Goal: Task Accomplishment & Management: Manage account settings

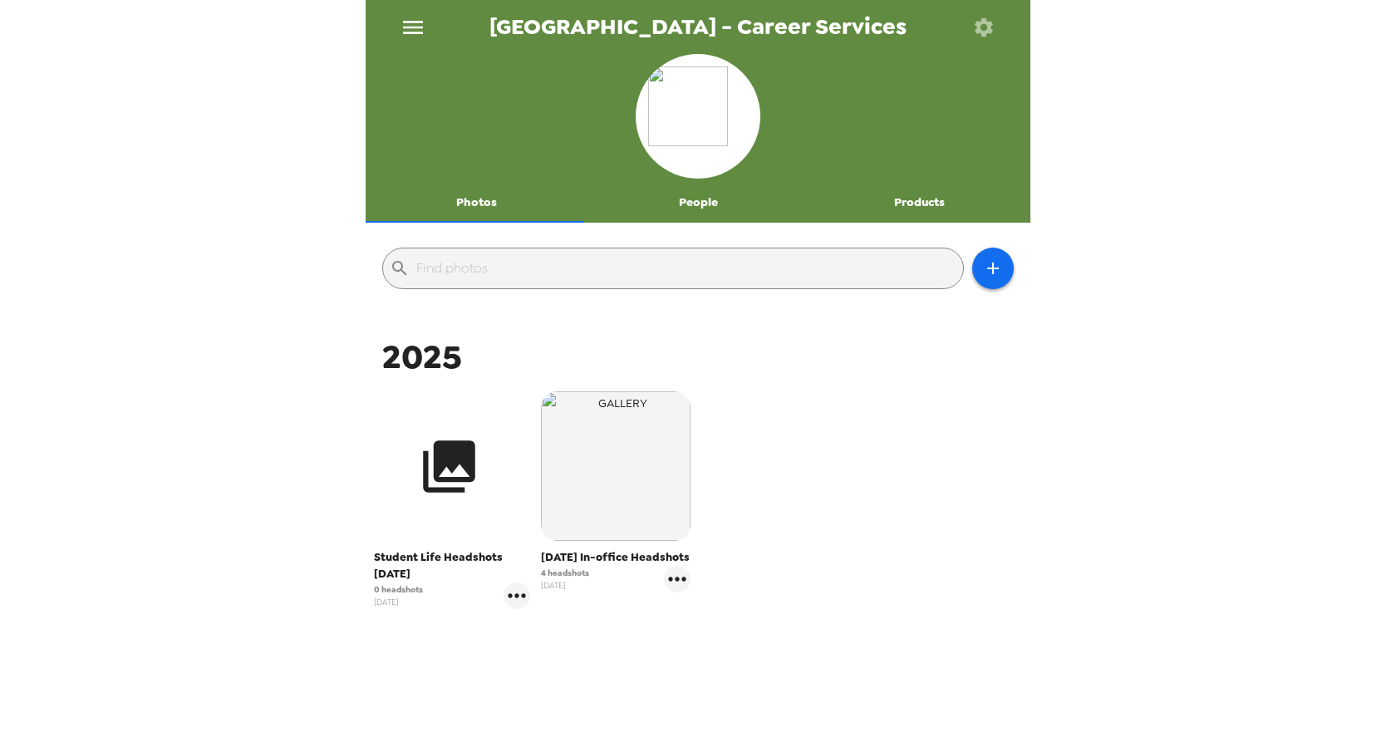
click at [446, 468] on icon "button" at bounding box center [449, 466] width 62 height 62
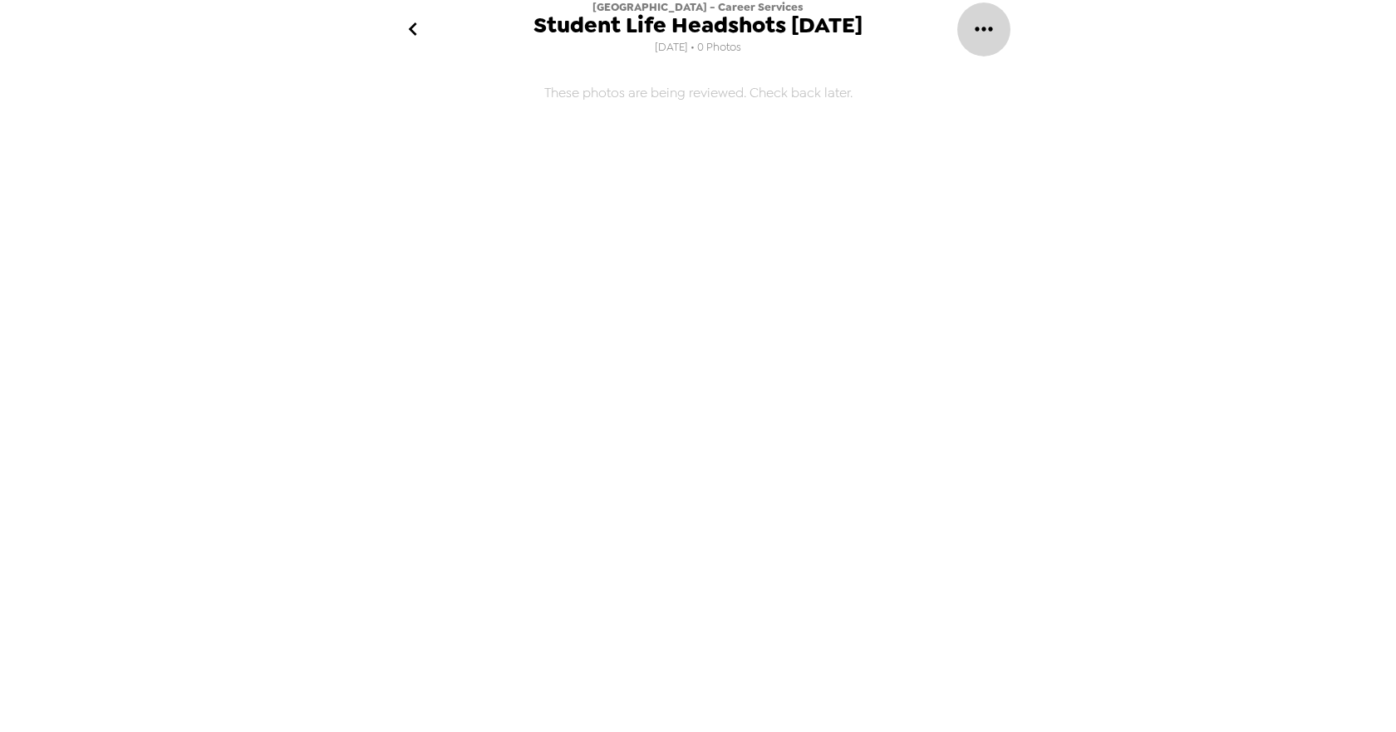
click at [980, 30] on icon "gallery menu" at bounding box center [983, 29] width 27 height 27
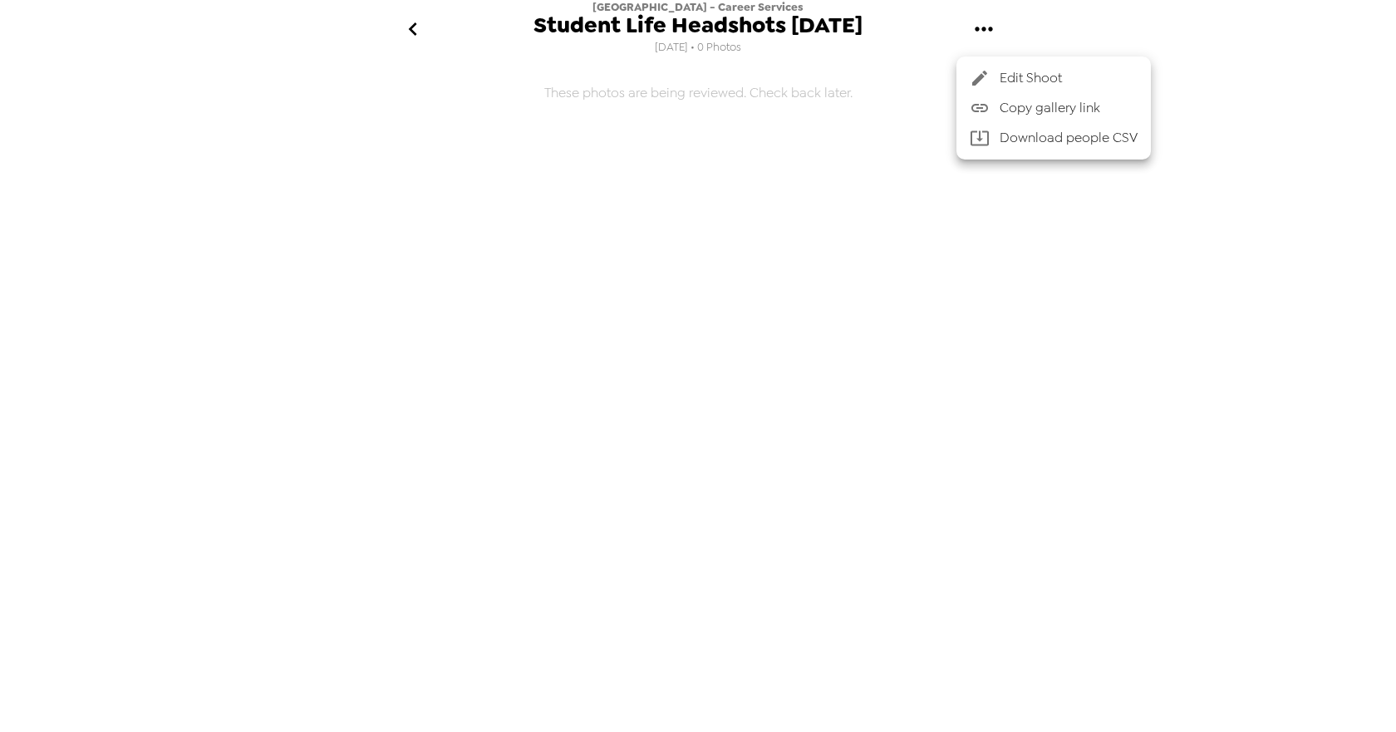
click at [413, 32] on div at bounding box center [698, 366] width 1396 height 732
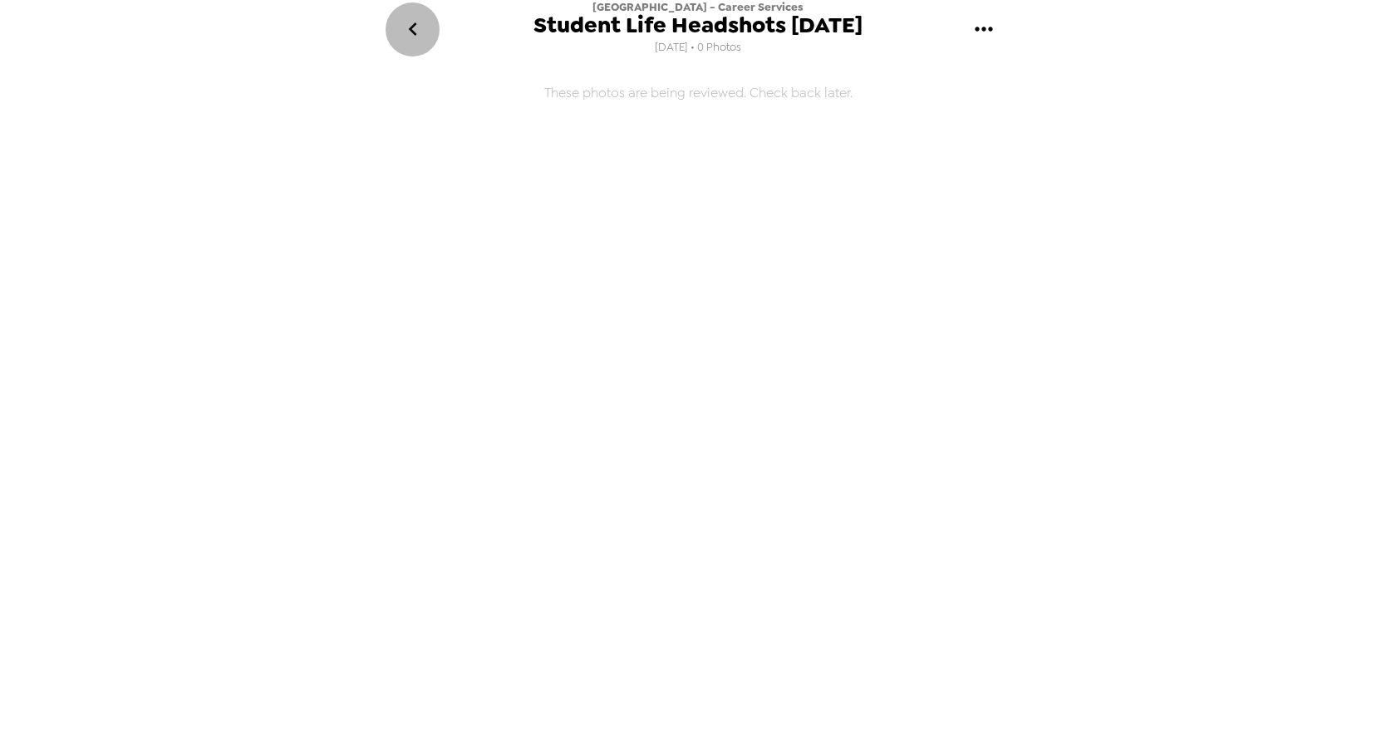
click at [415, 32] on icon "go back" at bounding box center [413, 29] width 27 height 27
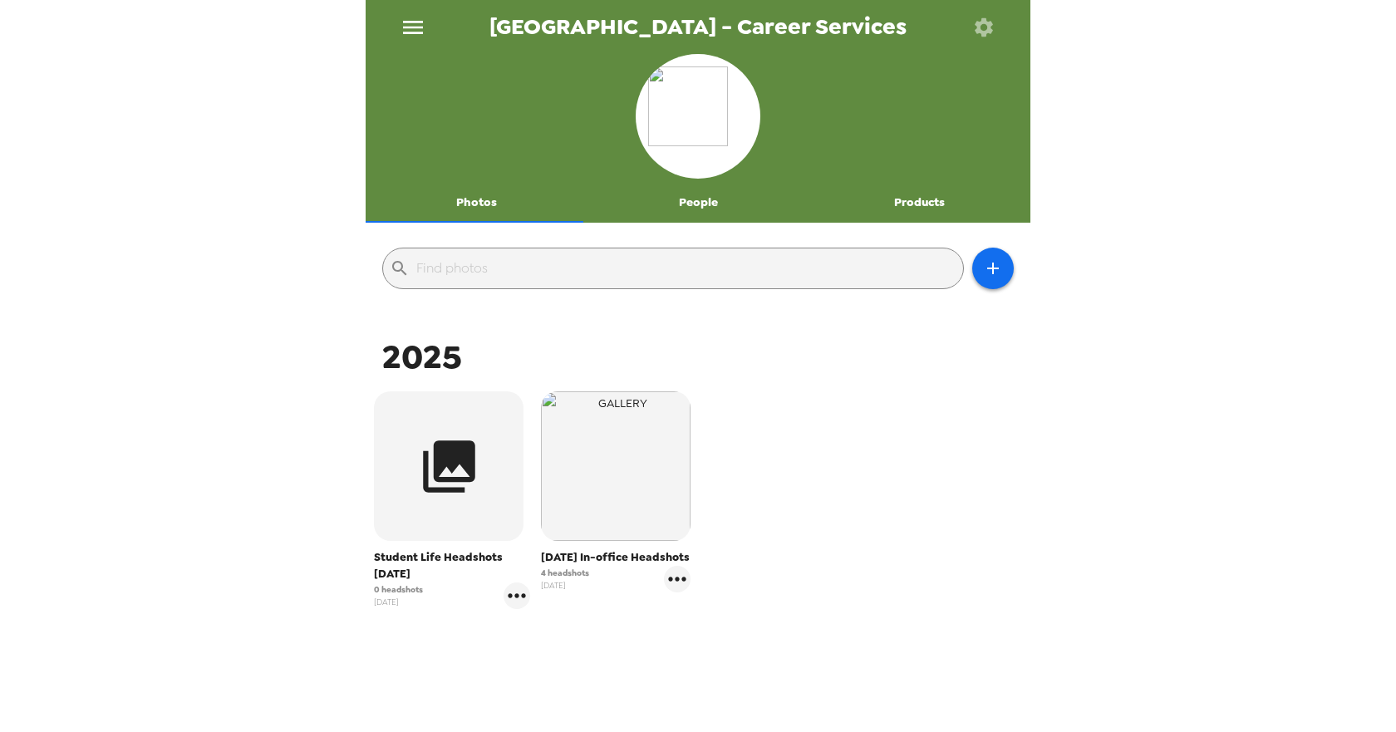
scroll to position [60, 0]
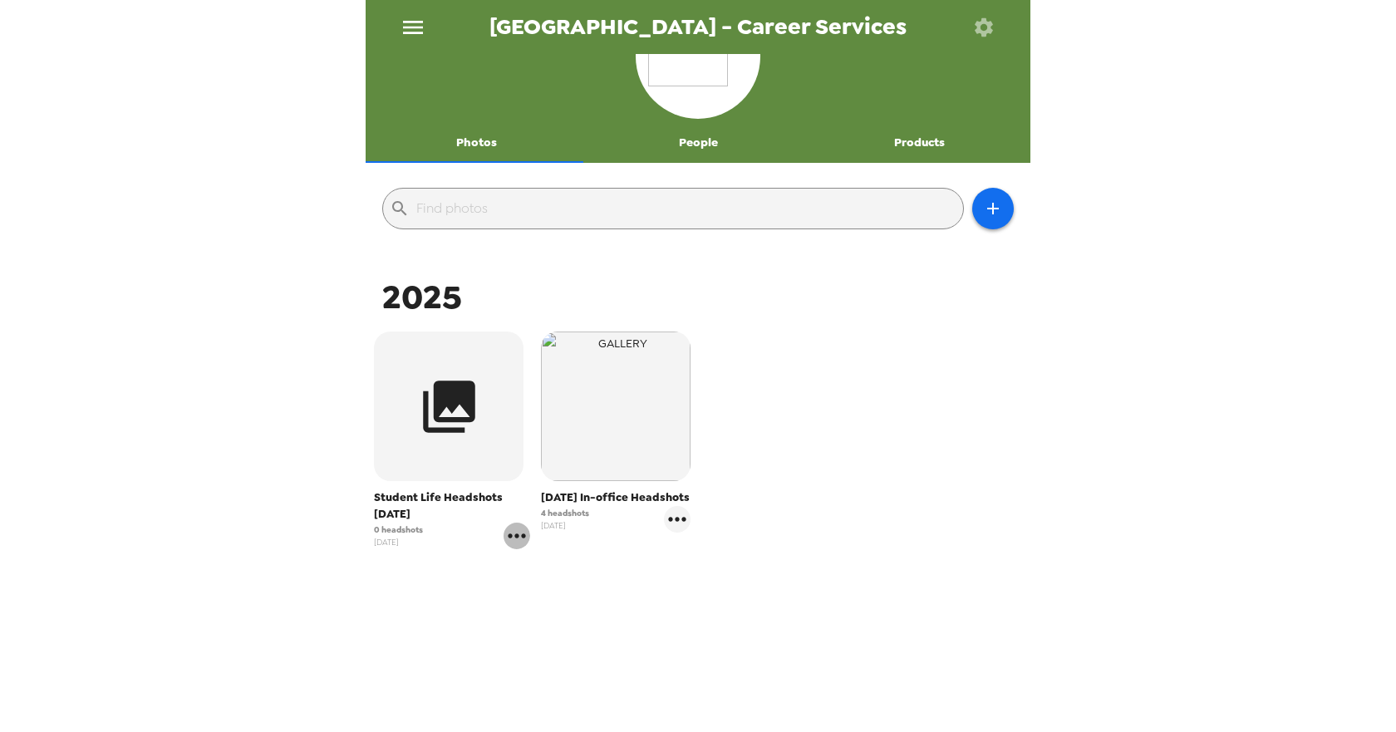
click at [512, 540] on icon "gallery menu" at bounding box center [516, 536] width 27 height 27
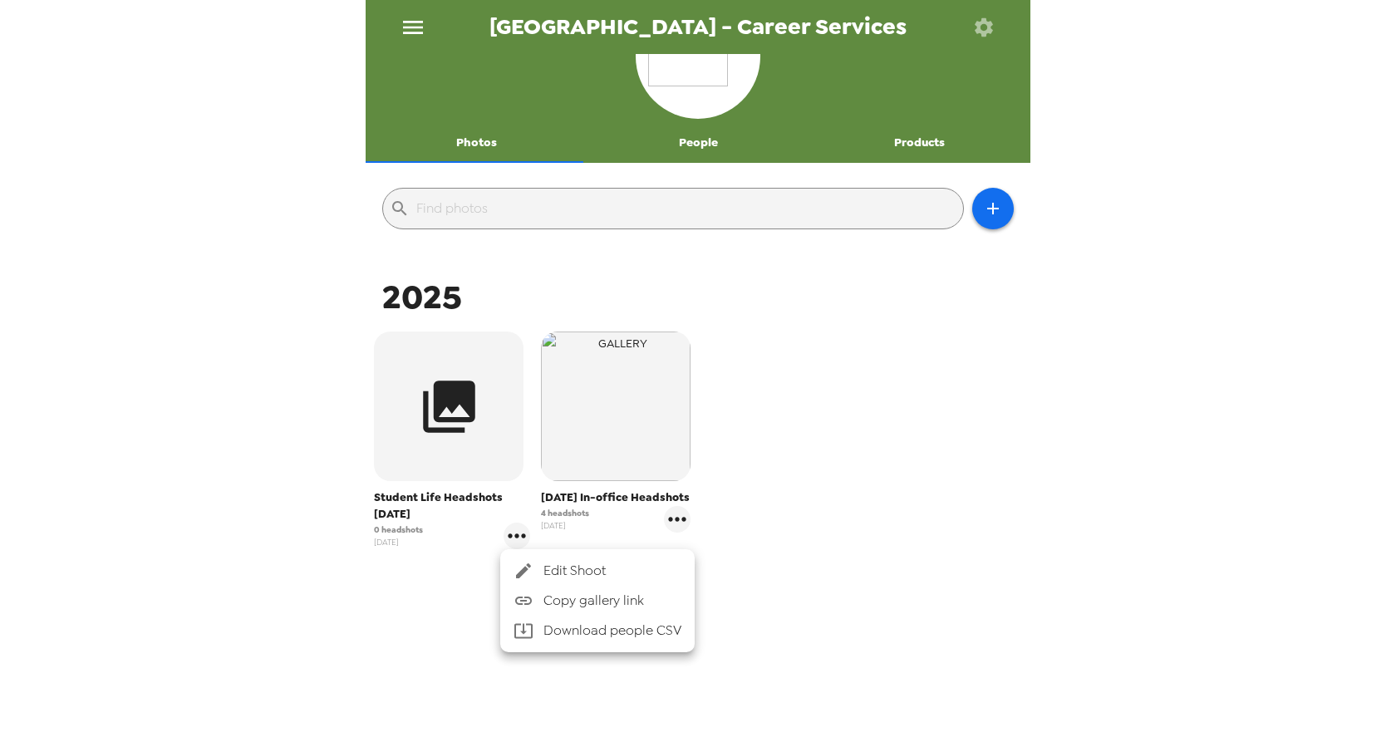
click at [436, 403] on div at bounding box center [698, 366] width 1396 height 732
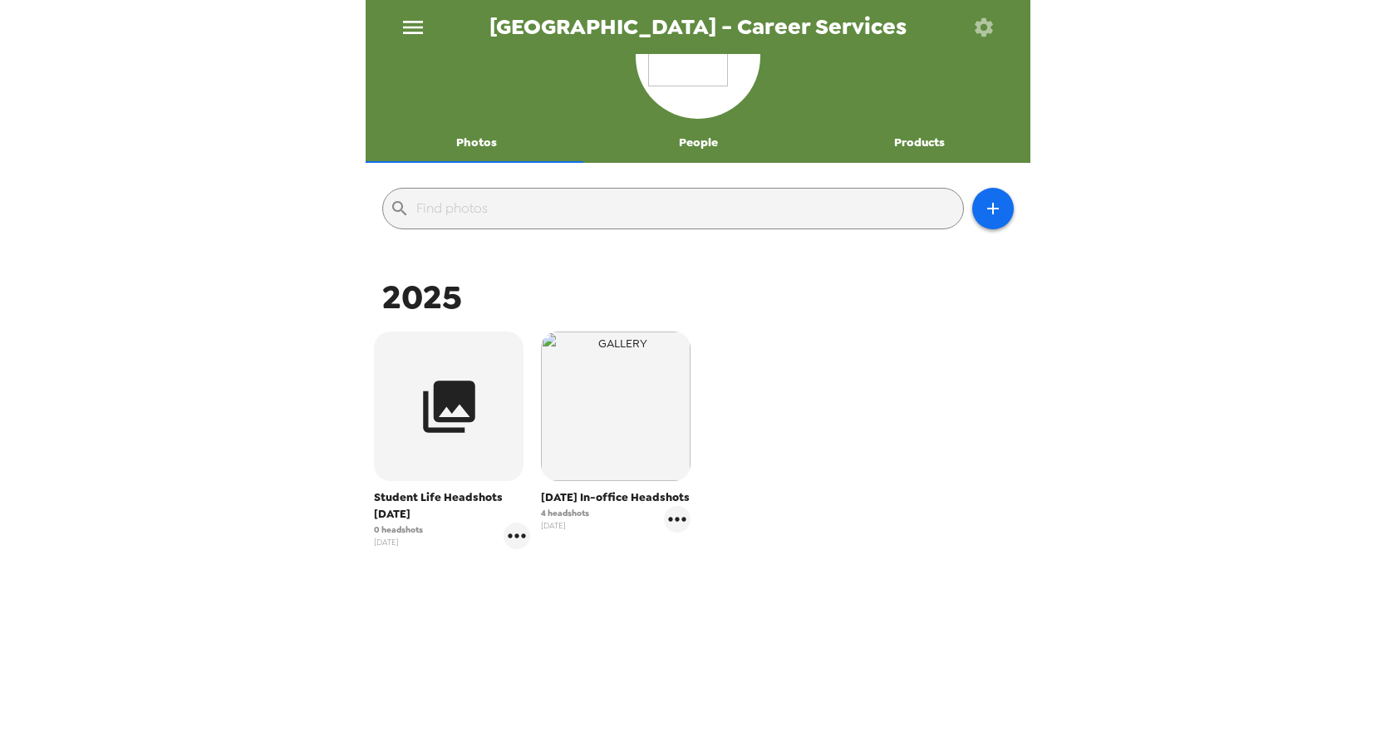
scroll to position [0, 0]
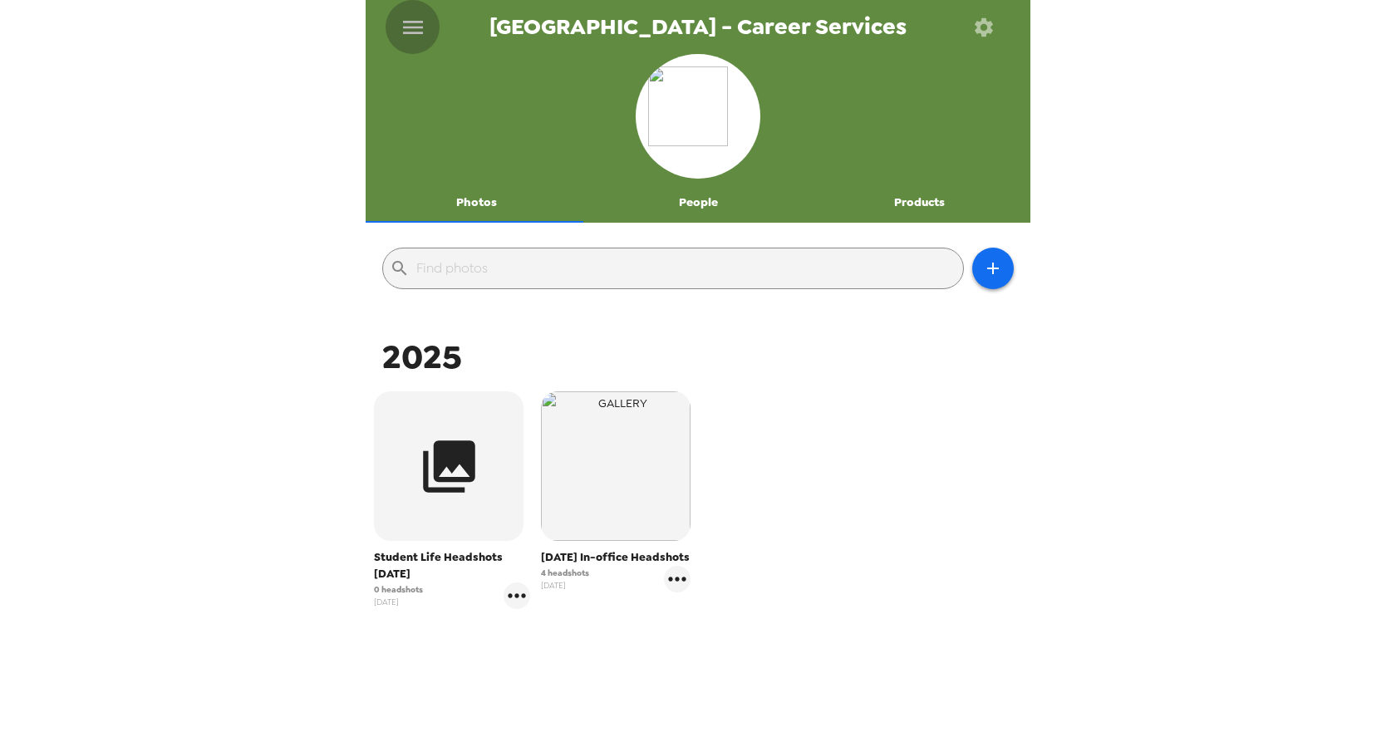
click at [405, 35] on icon "menu" at bounding box center [413, 27] width 27 height 27
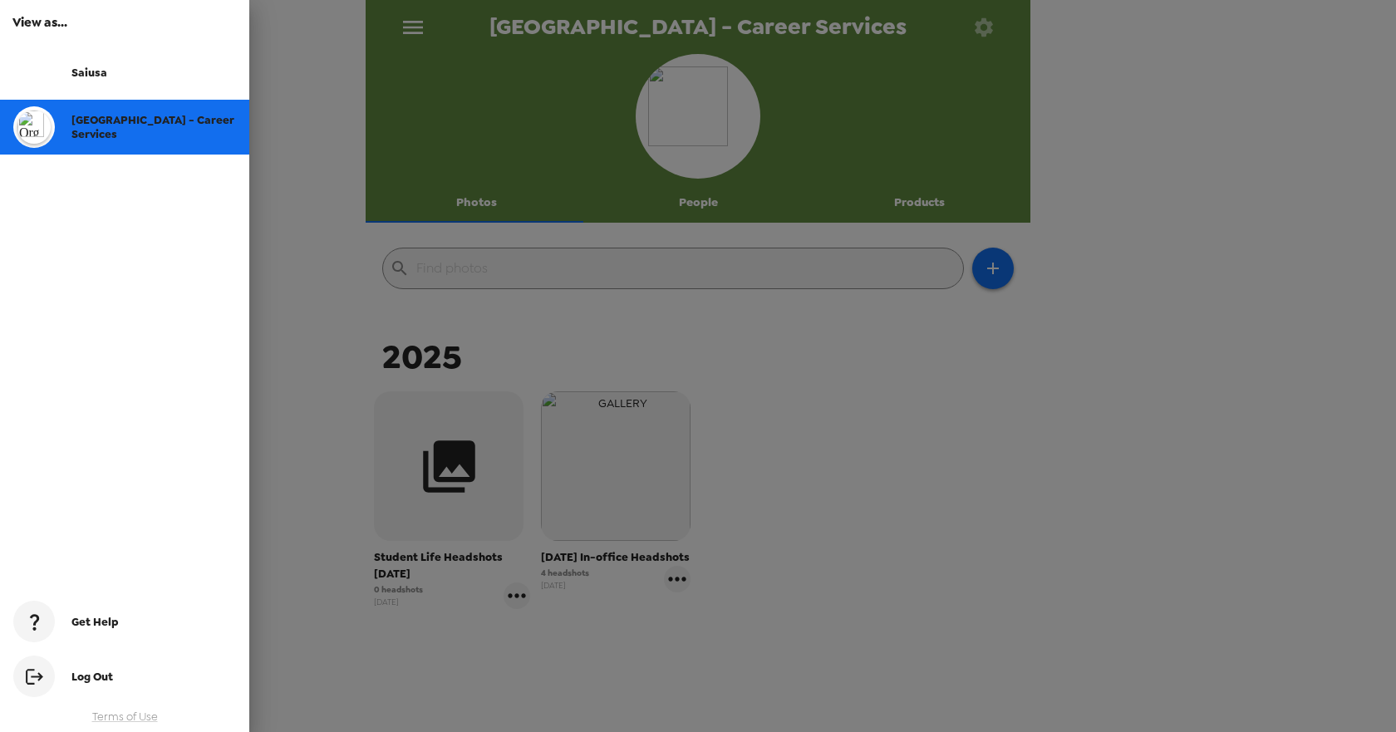
click at [816, 423] on div at bounding box center [698, 366] width 1396 height 732
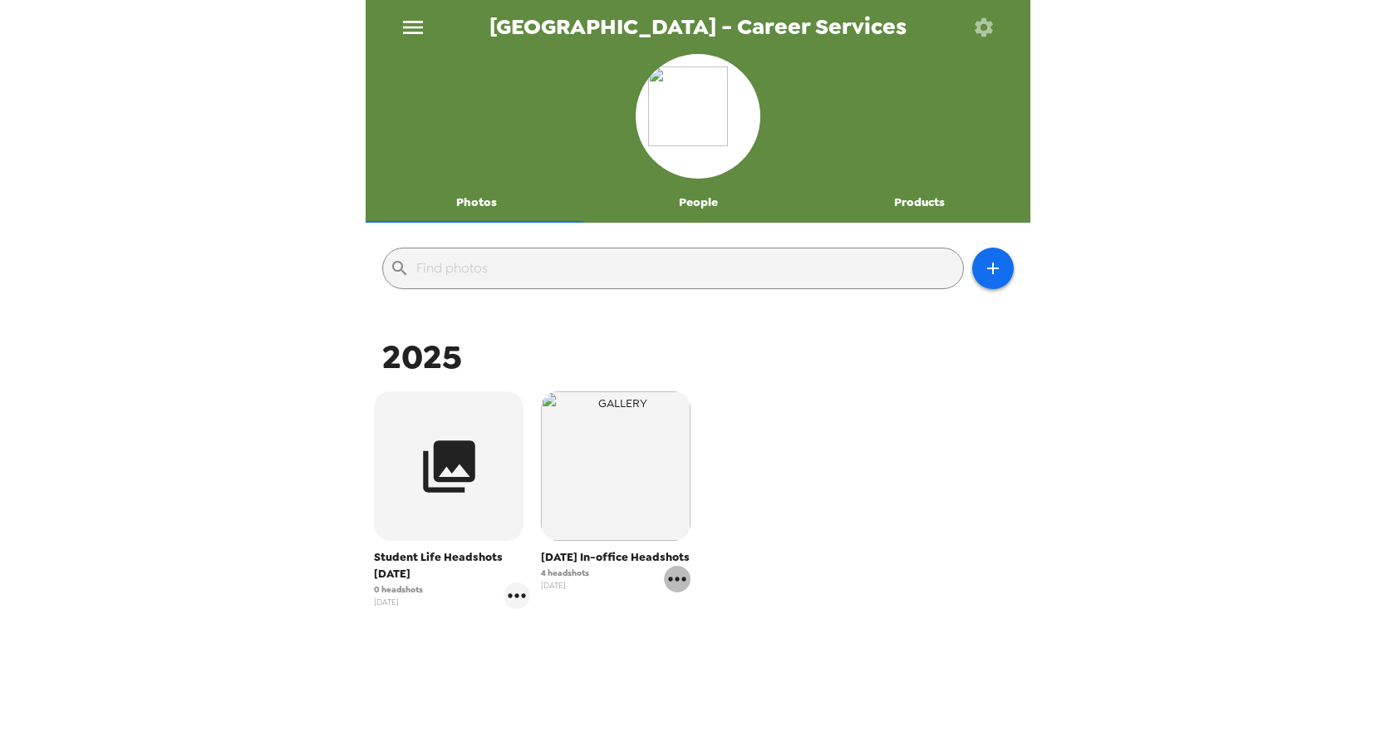
click at [685, 592] on icon "gallery menu" at bounding box center [677, 579] width 27 height 27
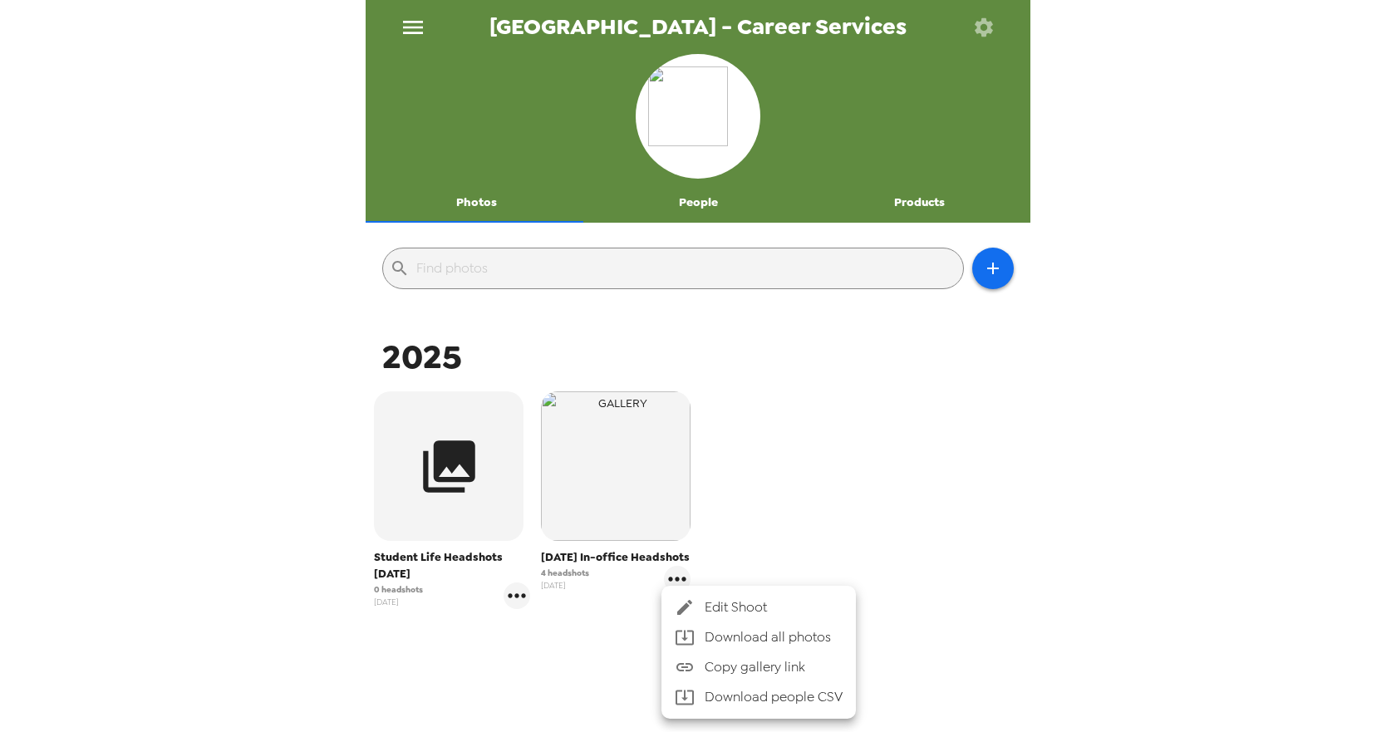
click at [598, 557] on div at bounding box center [698, 366] width 1396 height 732
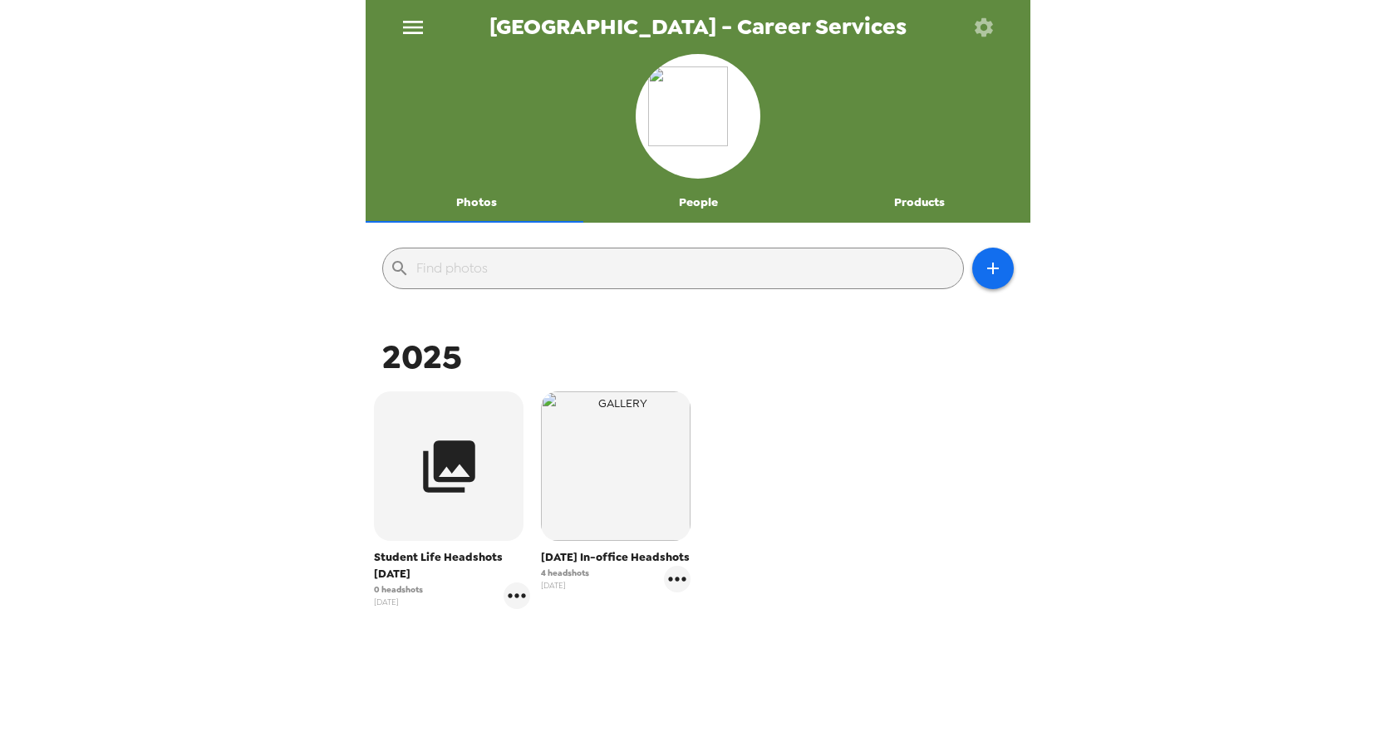
click at [550, 566] on span "[DATE] In-office Headshots" at bounding box center [616, 557] width 150 height 17
click at [557, 566] on span "[DATE] In-office Headshots" at bounding box center [616, 557] width 150 height 17
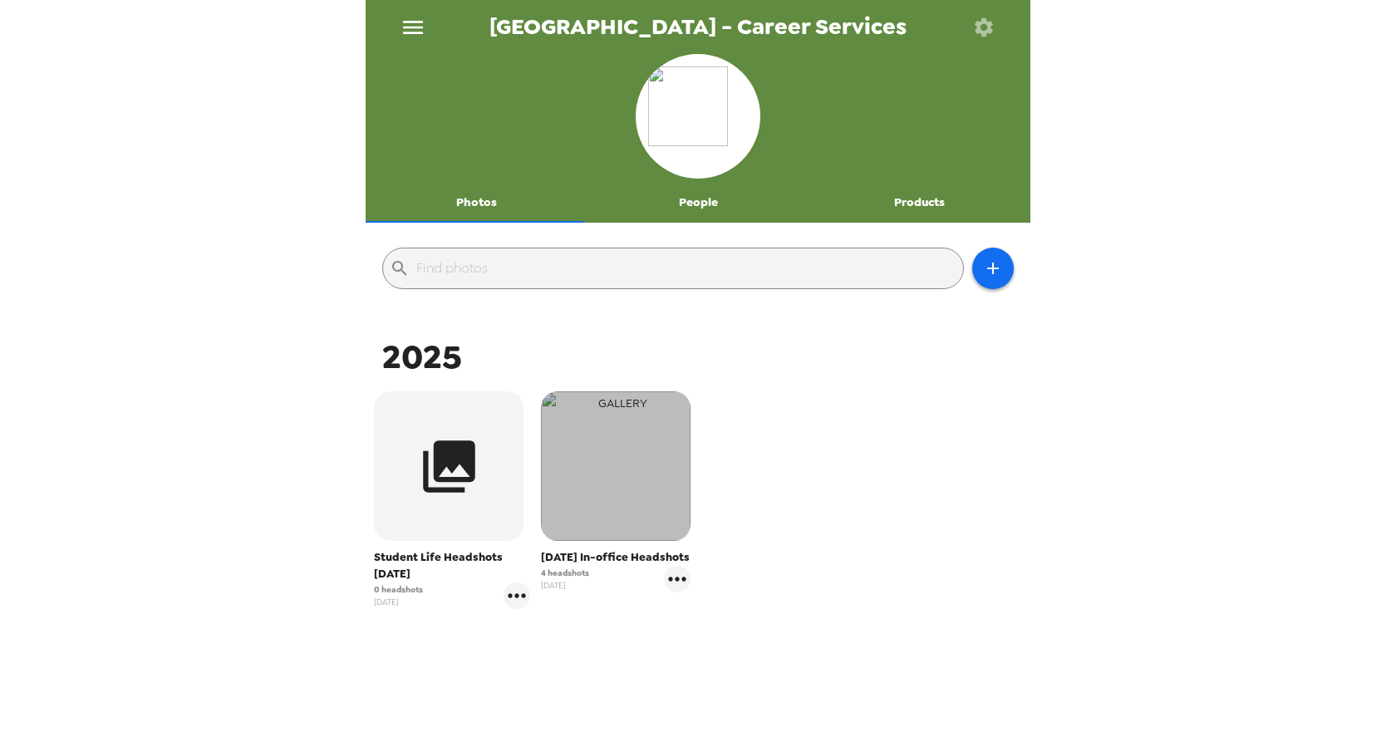
click at [624, 528] on img "button" at bounding box center [616, 466] width 150 height 150
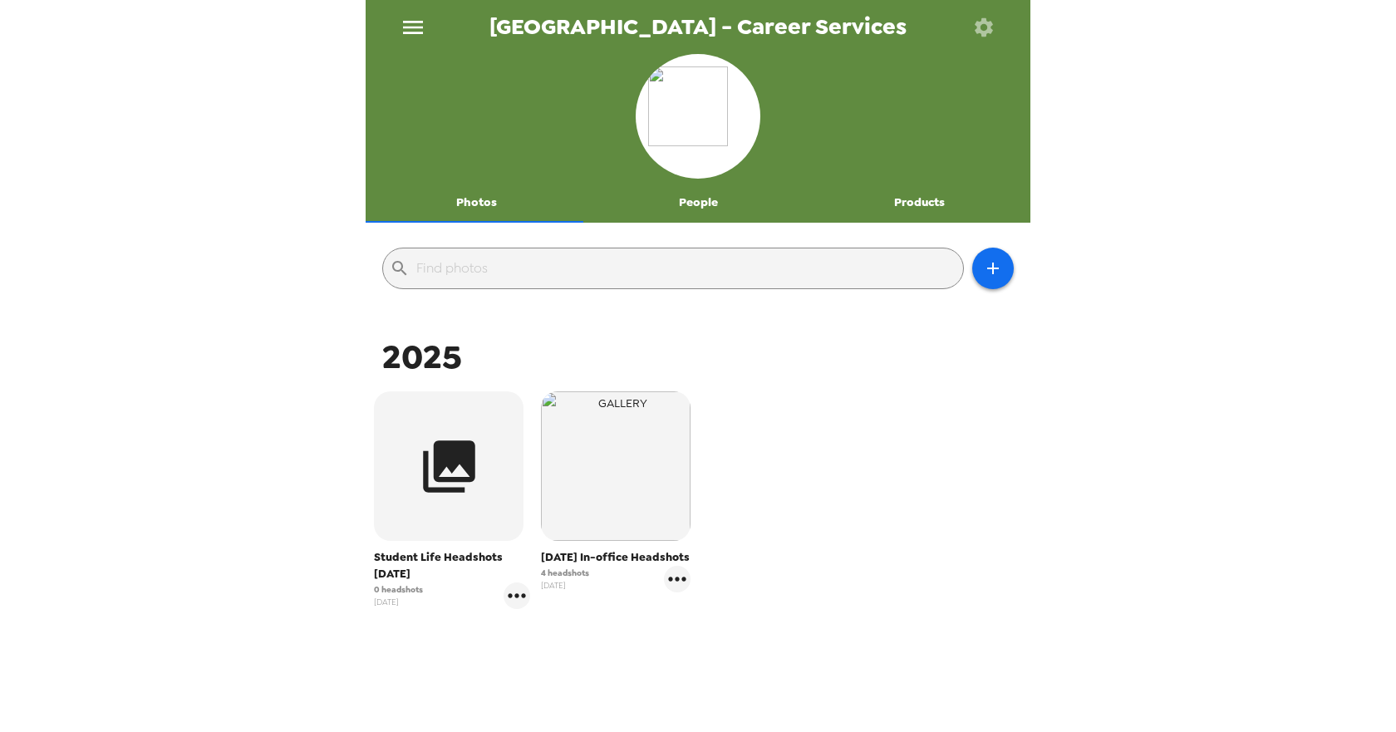
click at [919, 201] on button "Products" at bounding box center [919, 203] width 222 height 40
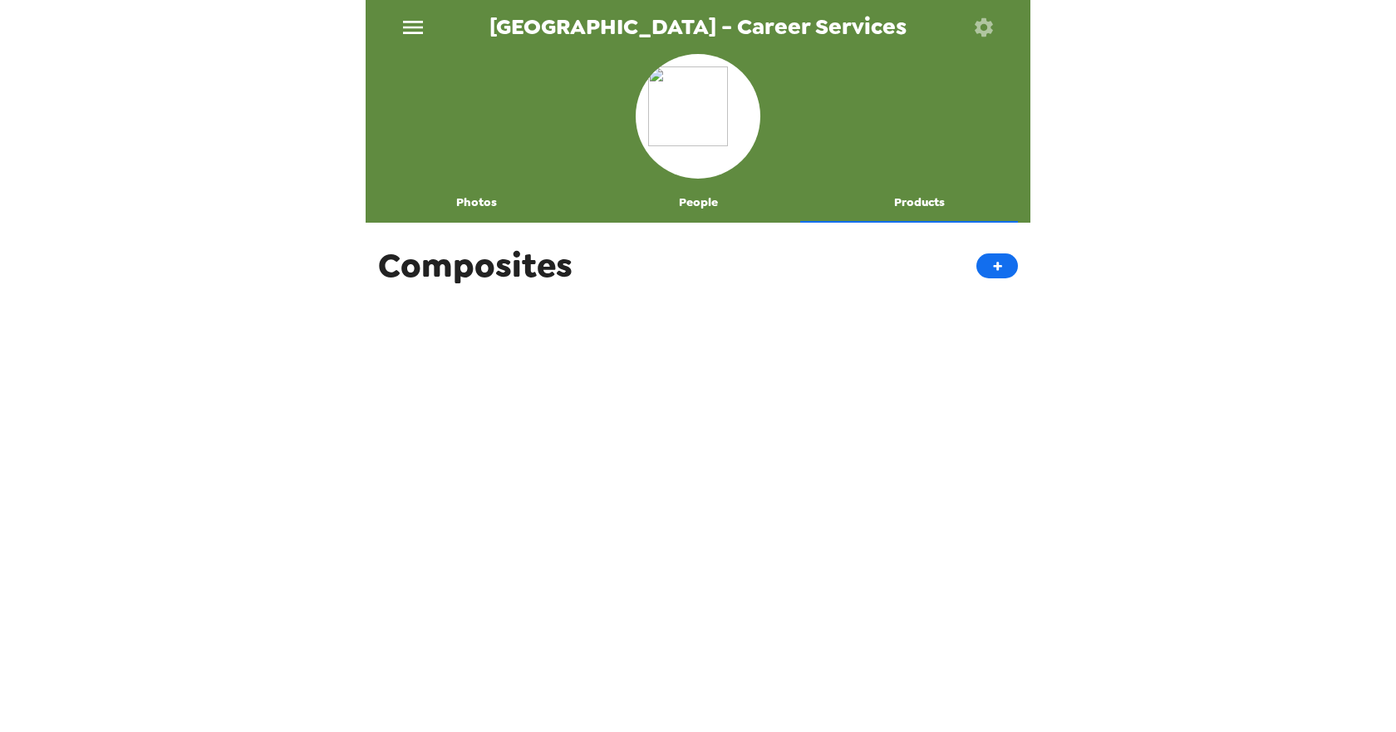
click at [692, 202] on button "People" at bounding box center [698, 203] width 222 height 40
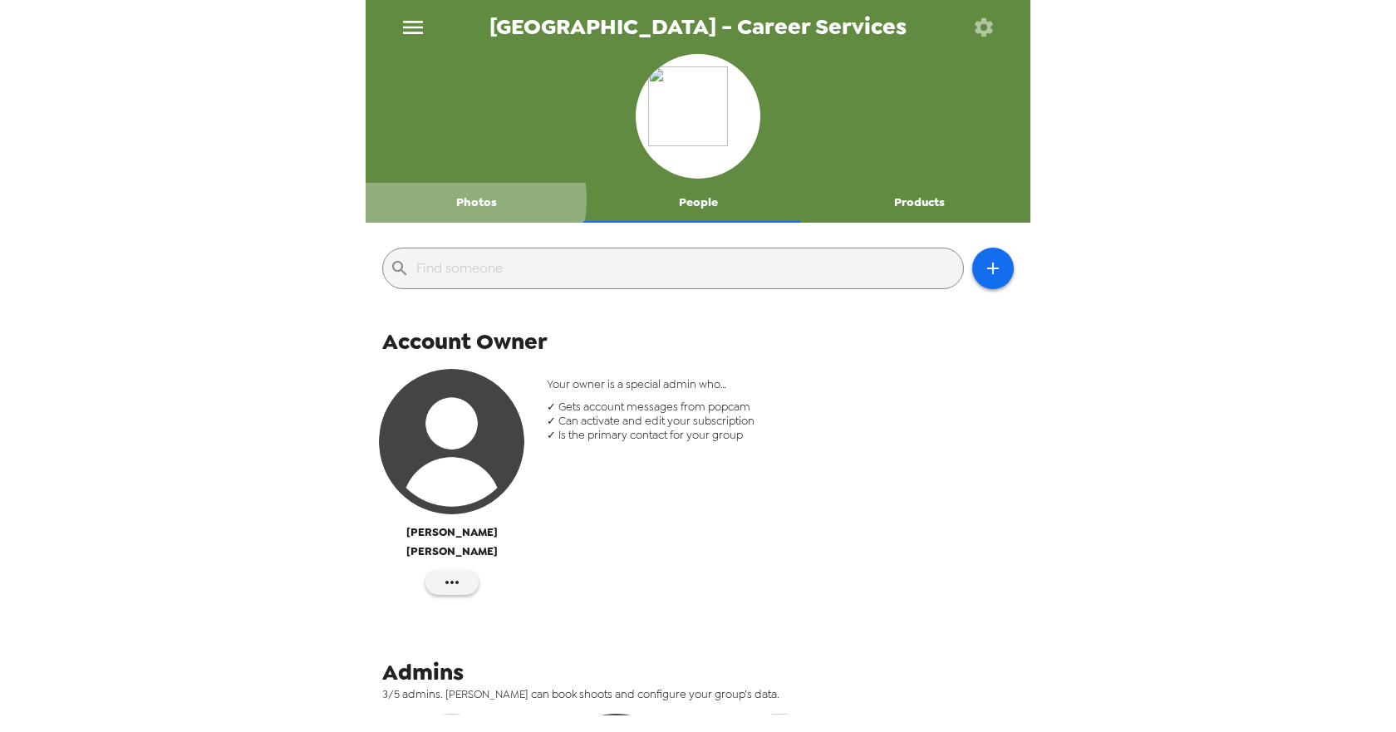
click at [454, 199] on button "Photos" at bounding box center [477, 203] width 222 height 40
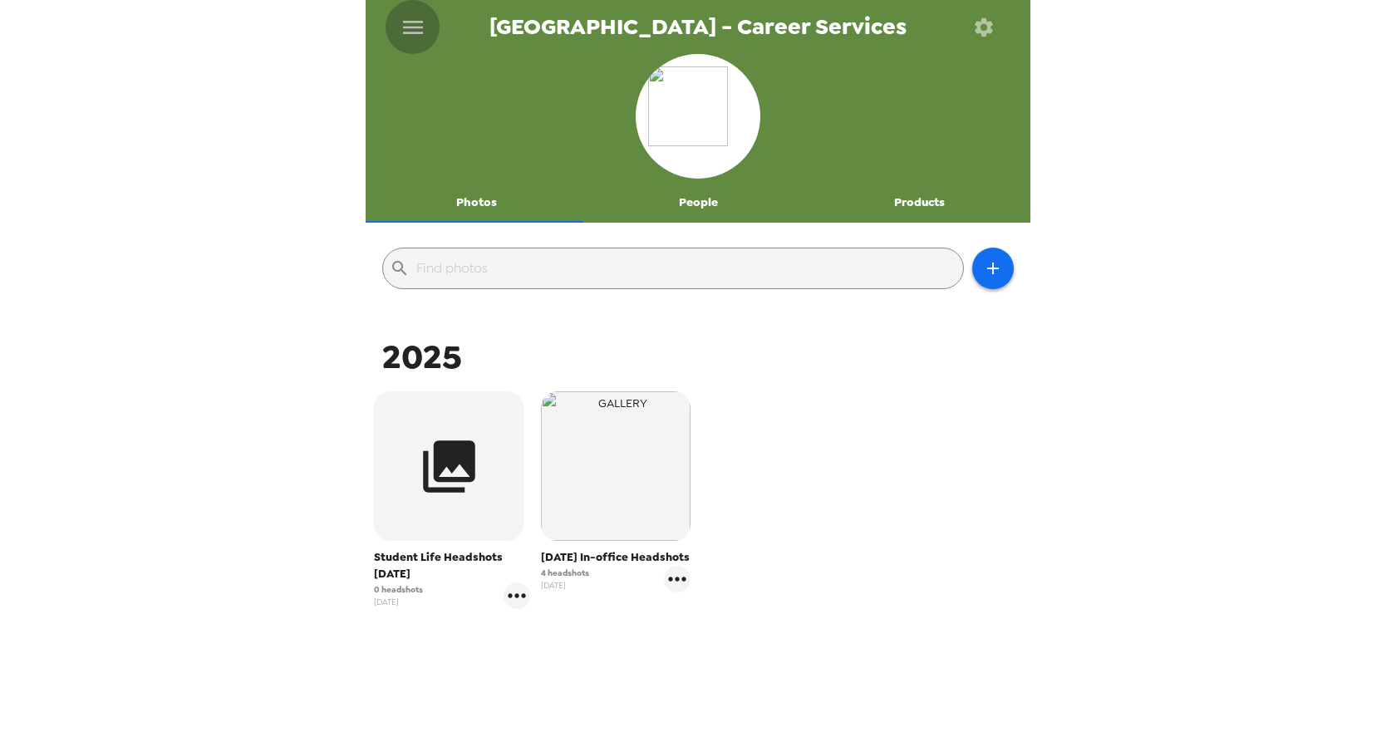
click at [401, 33] on icon "menu" at bounding box center [413, 27] width 27 height 27
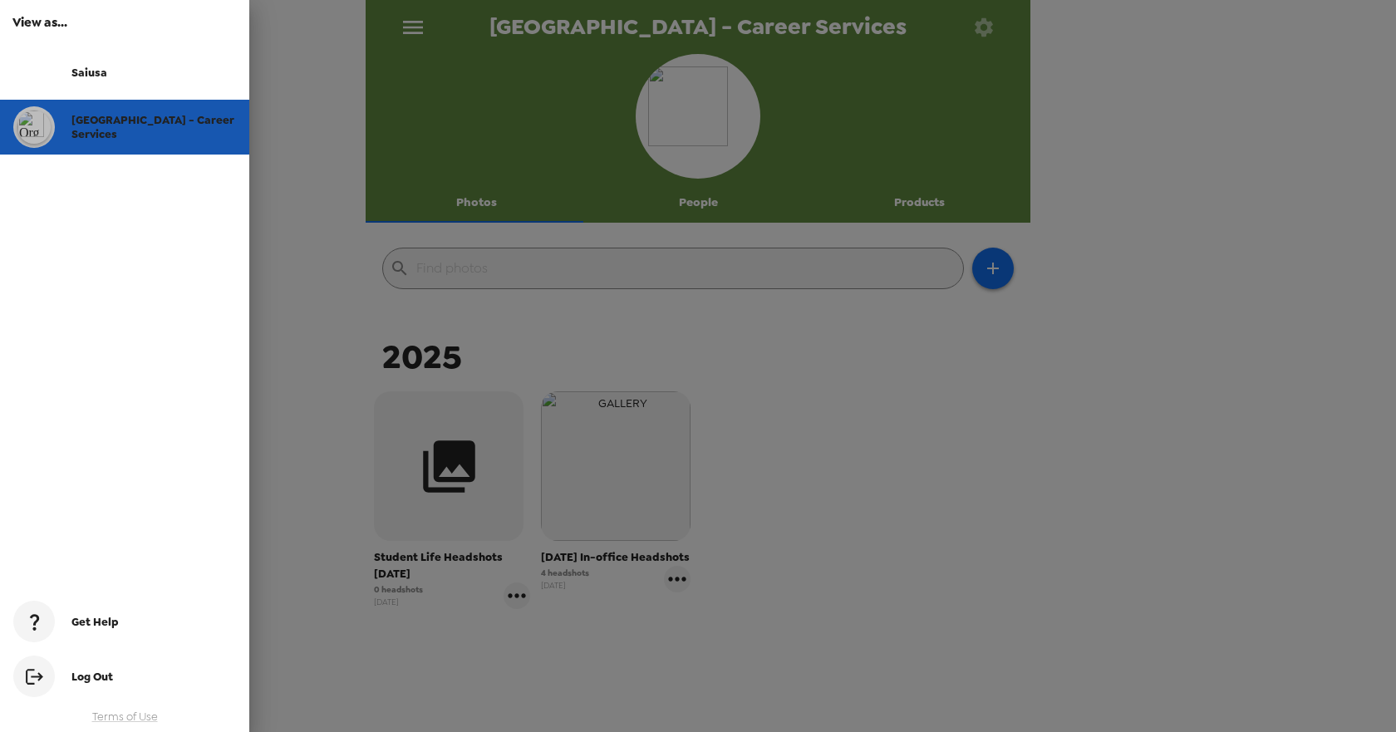
click at [160, 117] on span "[GEOGRAPHIC_DATA] - Career Services" at bounding box center [152, 127] width 163 height 28
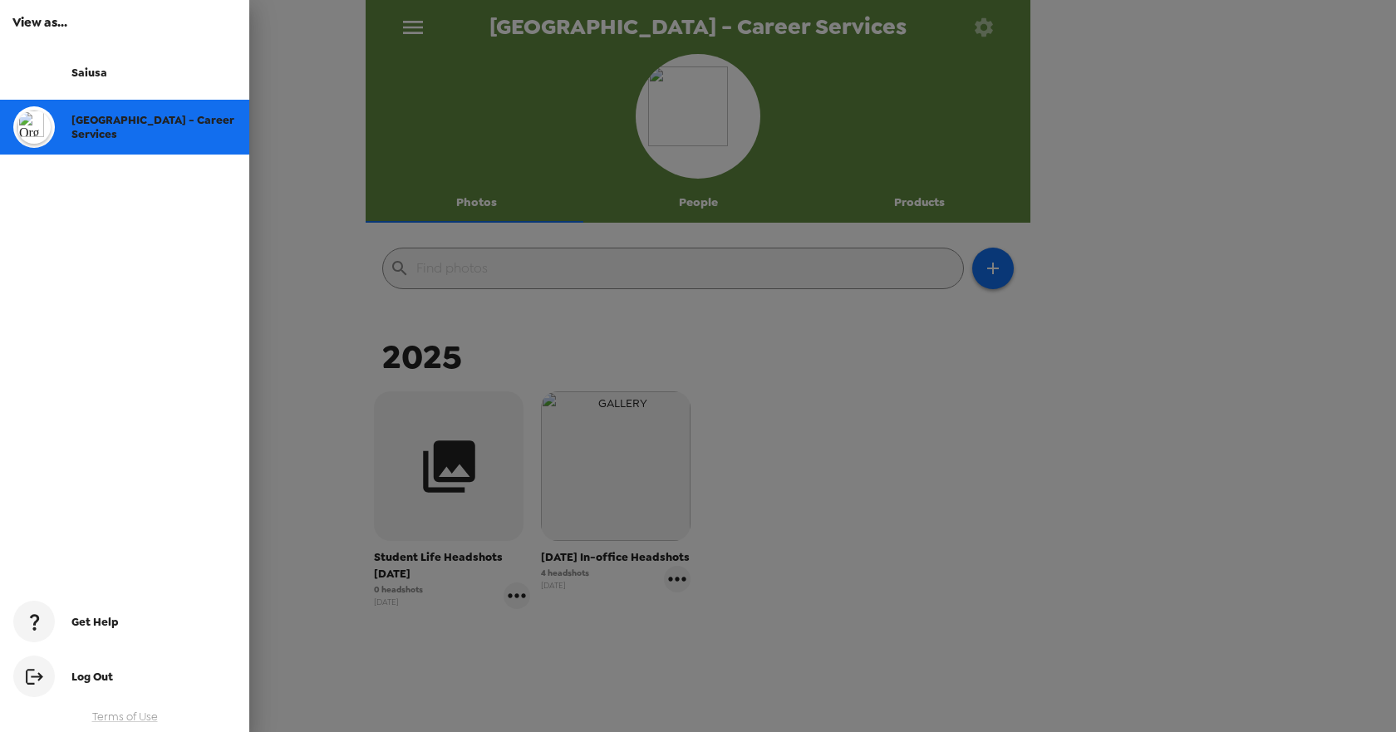
drag, startPoint x: 841, startPoint y: 463, endPoint x: 850, endPoint y: 423, distance: 40.9
click at [842, 463] on div at bounding box center [698, 366] width 1396 height 732
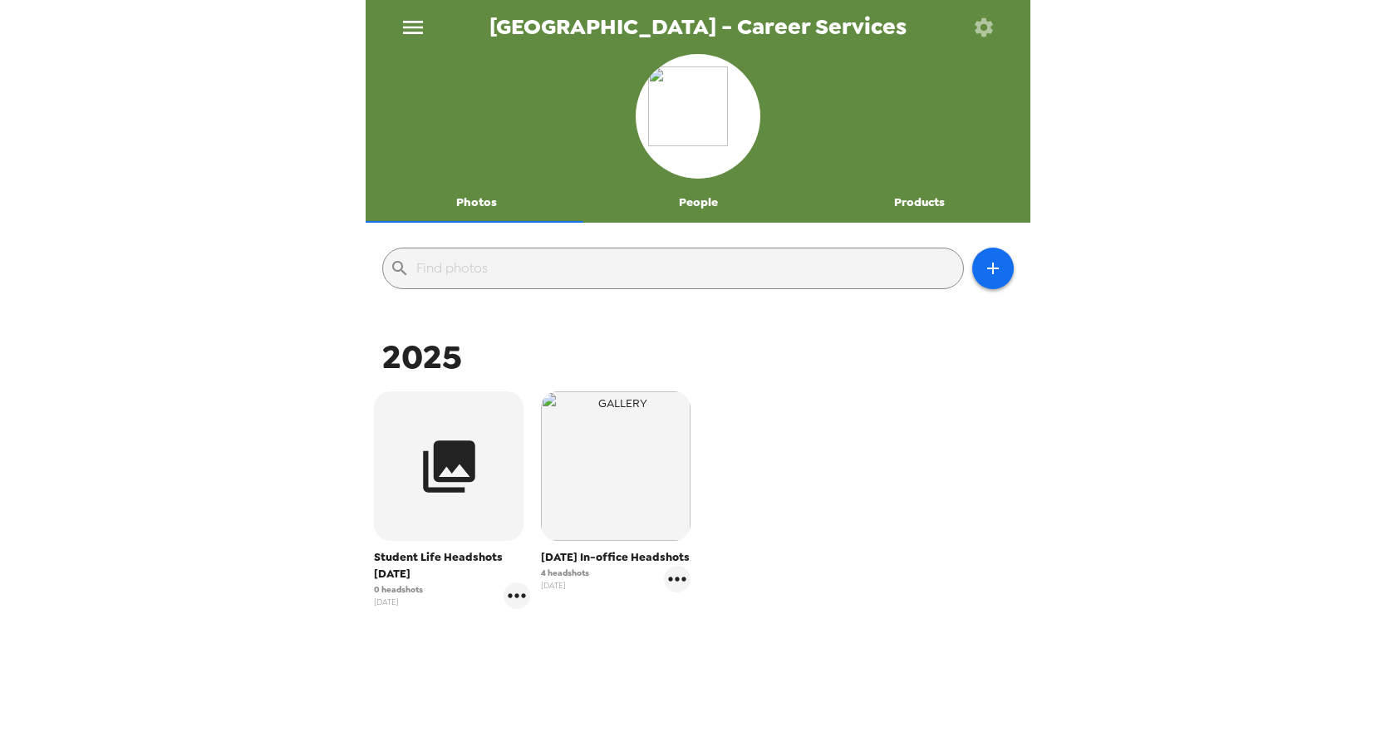
click at [986, 35] on icon "button" at bounding box center [983, 27] width 23 height 23
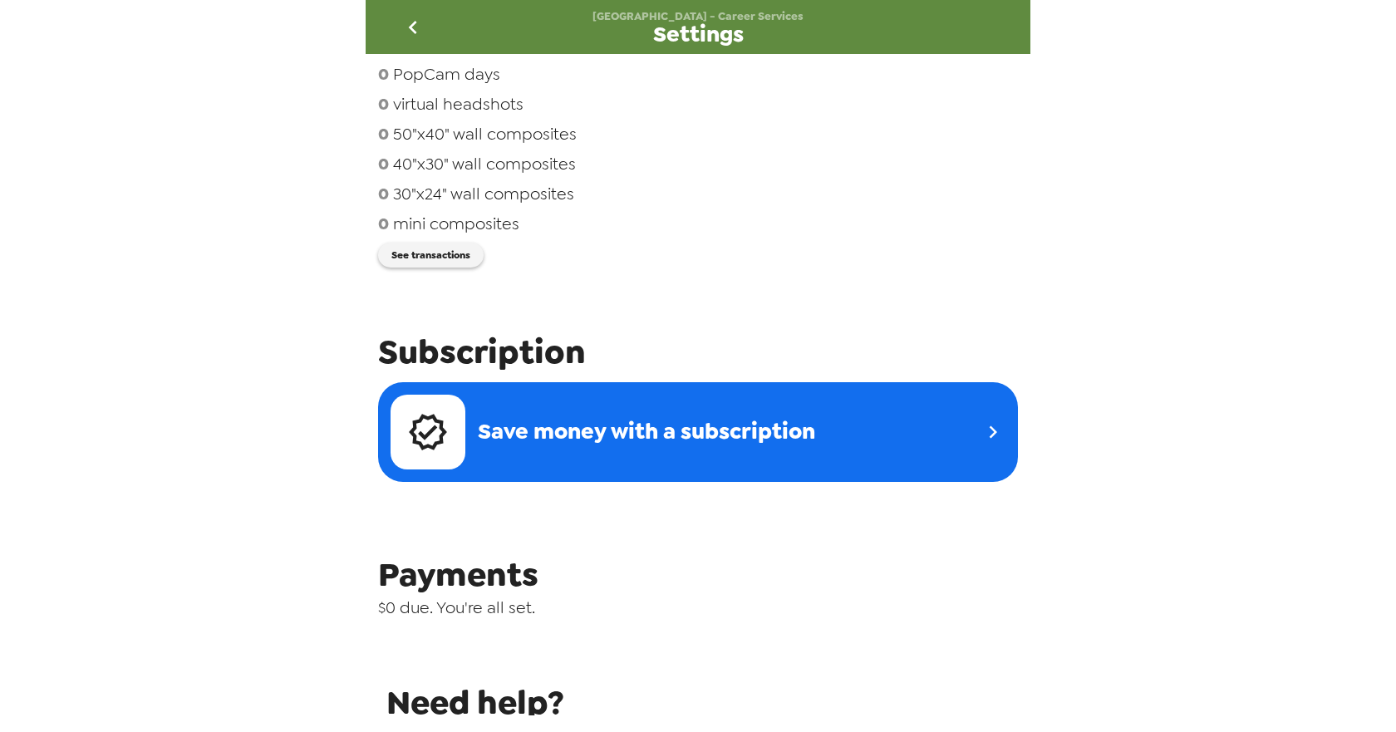
scroll to position [142, 0]
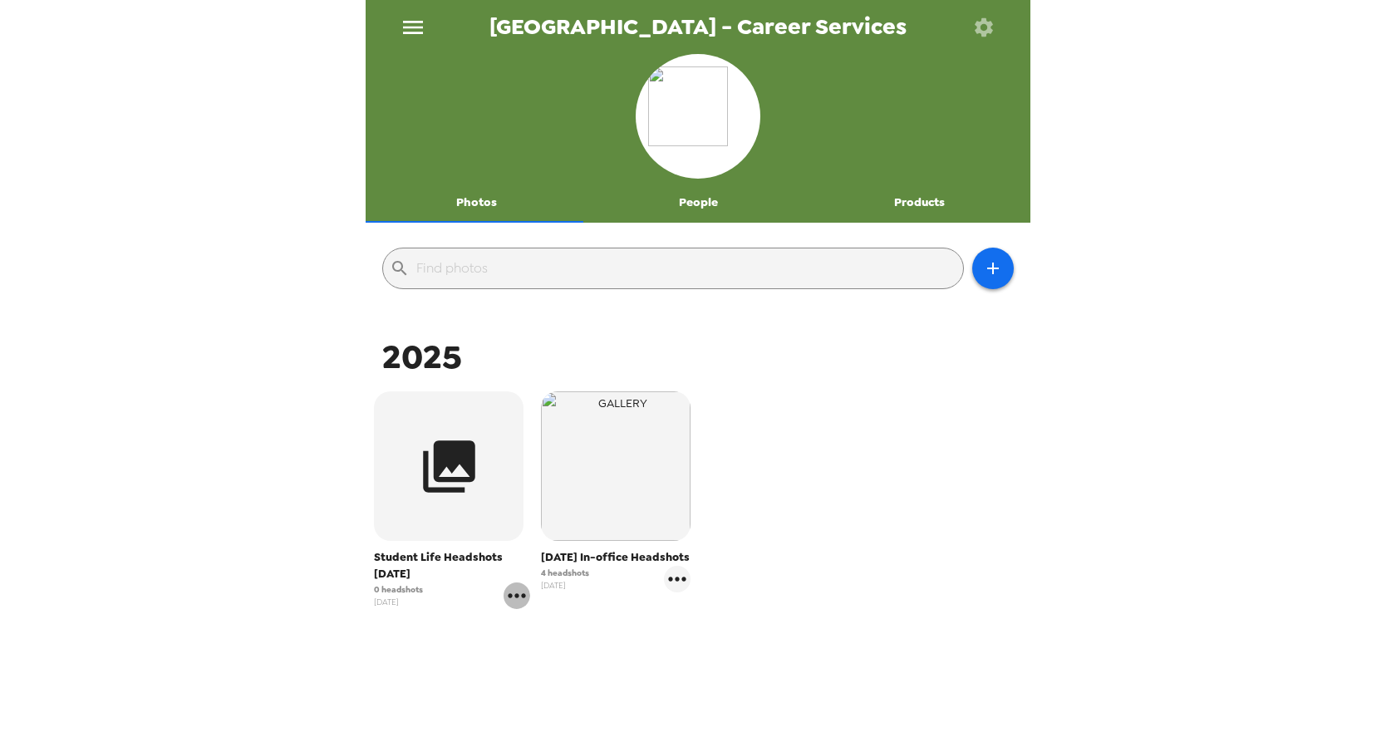
click at [508, 595] on icon "gallery menu" at bounding box center [516, 595] width 17 height 4
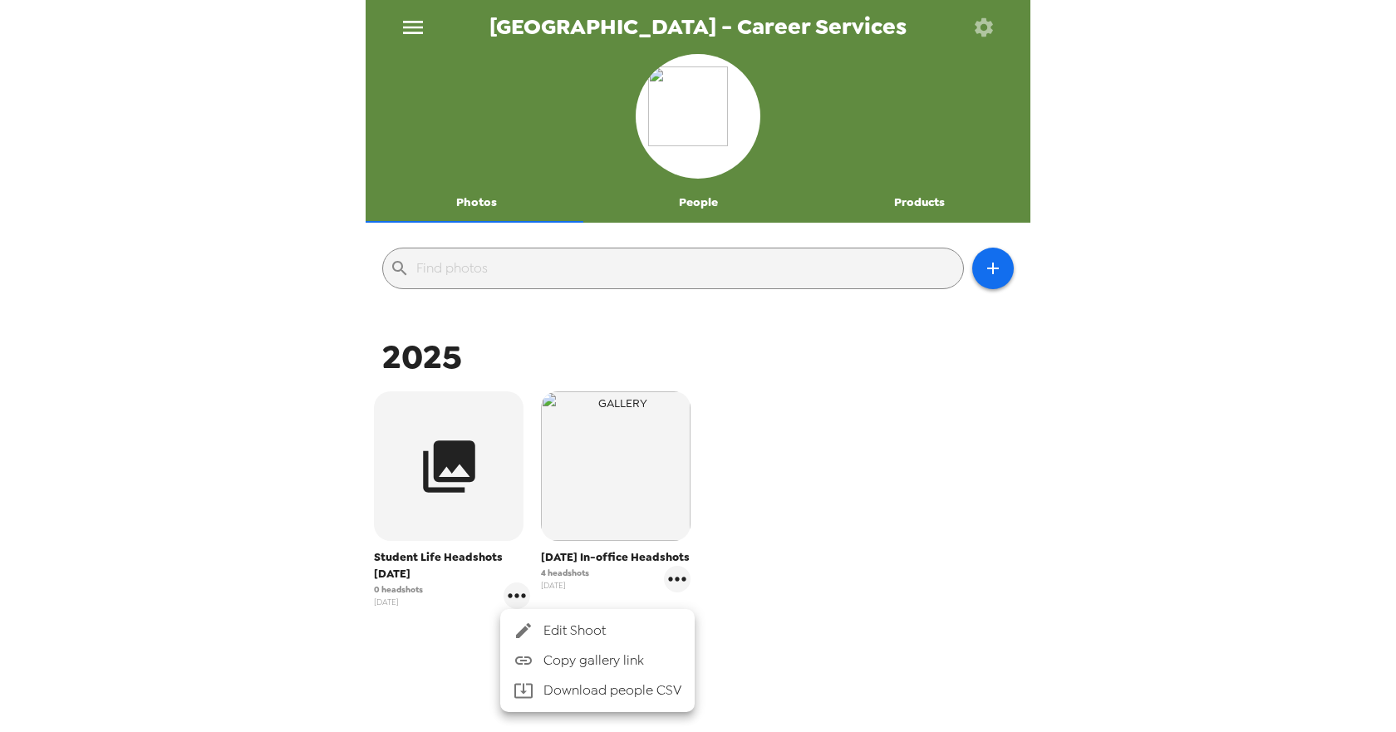
click at [558, 630] on span "Edit Shoot" at bounding box center [612, 631] width 138 height 20
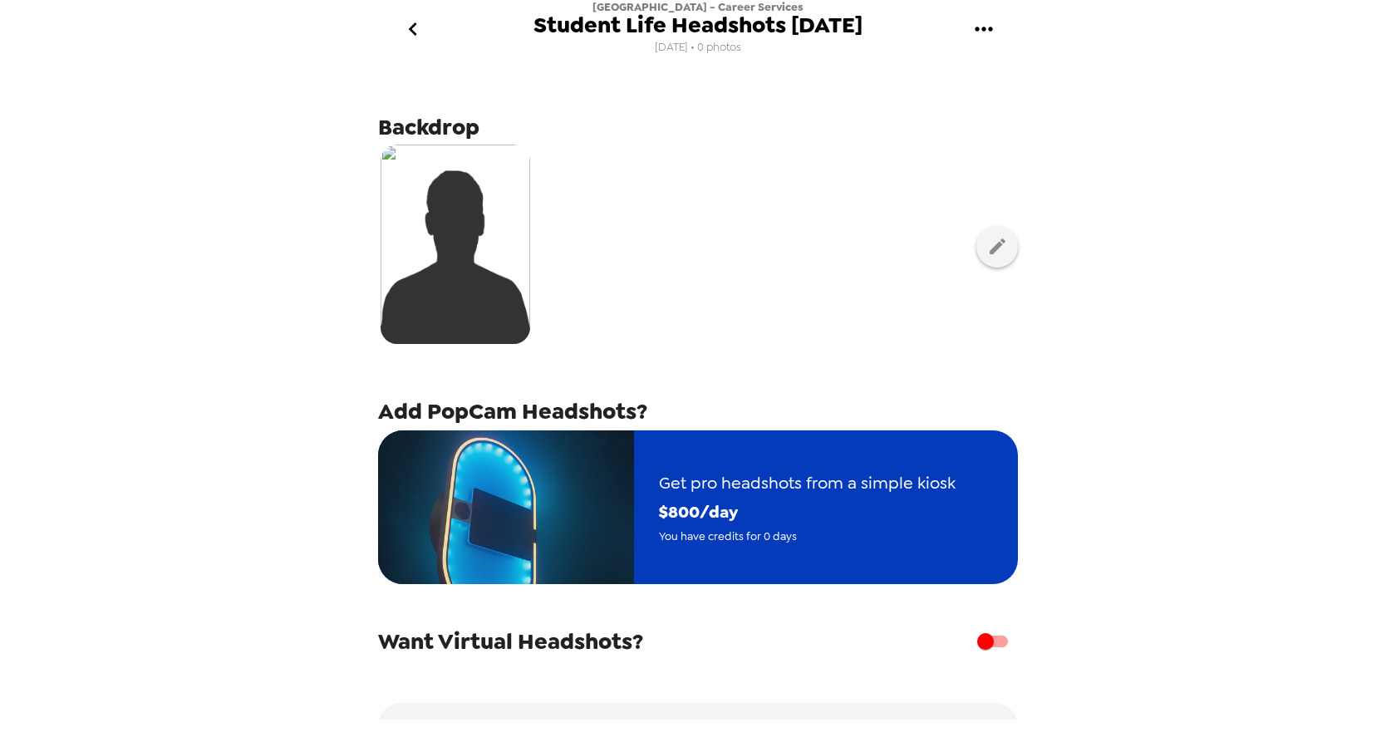
scroll to position [107, 0]
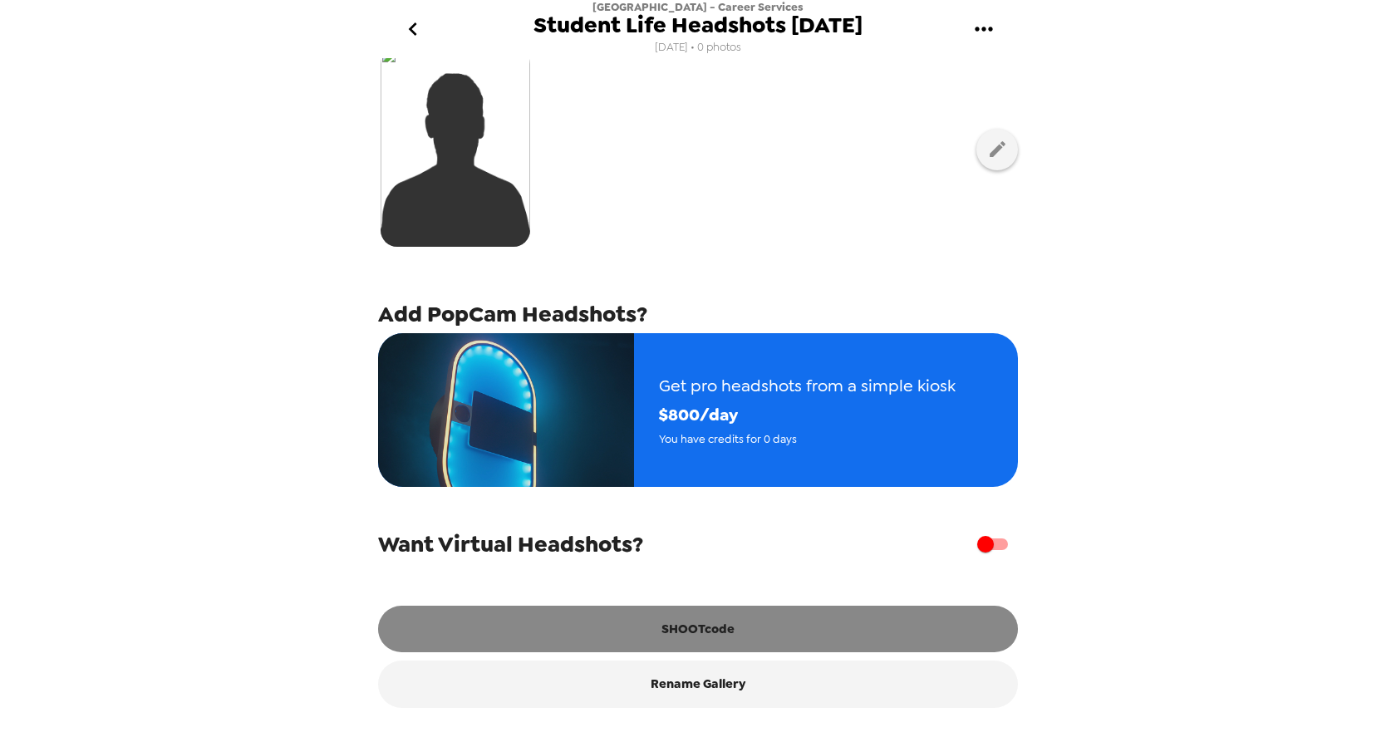
click at [706, 616] on button "SHOOTcode" at bounding box center [698, 629] width 640 height 47
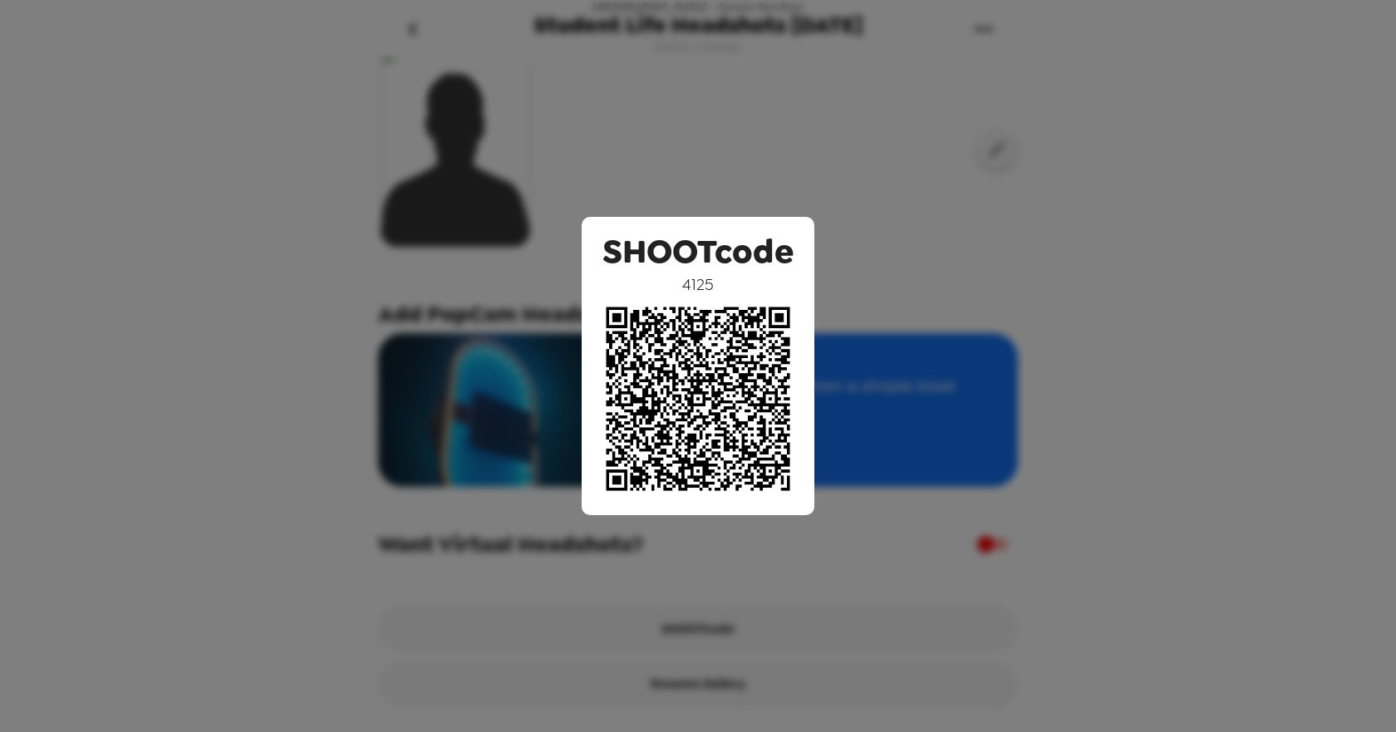
click at [675, 107] on div "SHOOTcode 4125" at bounding box center [698, 366] width 1396 height 732
